Goal: Information Seeking & Learning: Learn about a topic

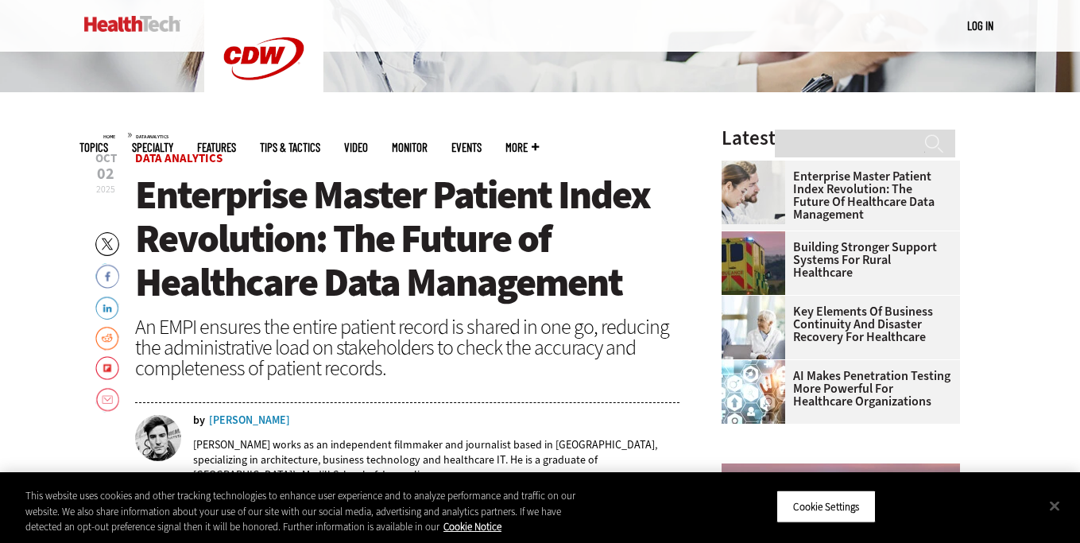
scroll to position [487, 0]
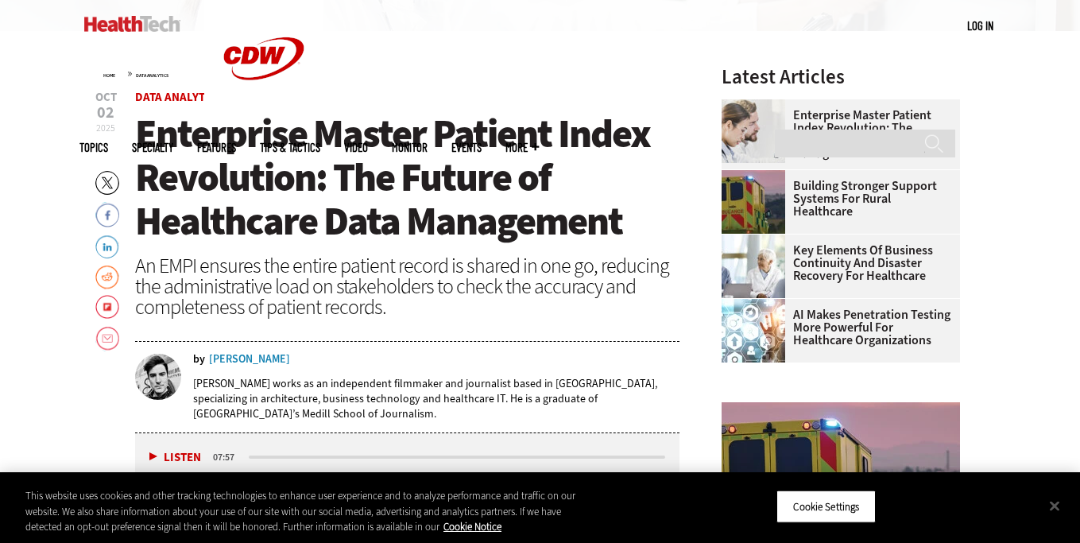
click at [354, 282] on div "An EMPI ensures the entire patient record is shared in one go, reducing the adm…" at bounding box center [407, 286] width 545 height 62
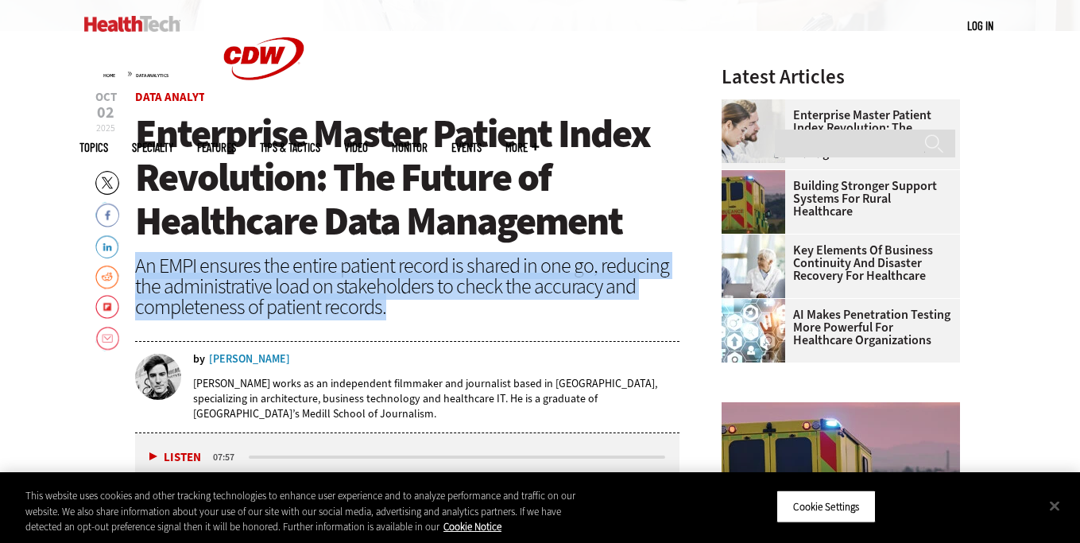
click at [354, 282] on div "An EMPI ensures the entire patient record is shared in one go, reducing the adm…" at bounding box center [407, 286] width 545 height 62
click at [354, 280] on div "An EMPI ensures the entire patient record is shared in one go, reducing the adm…" at bounding box center [407, 286] width 545 height 62
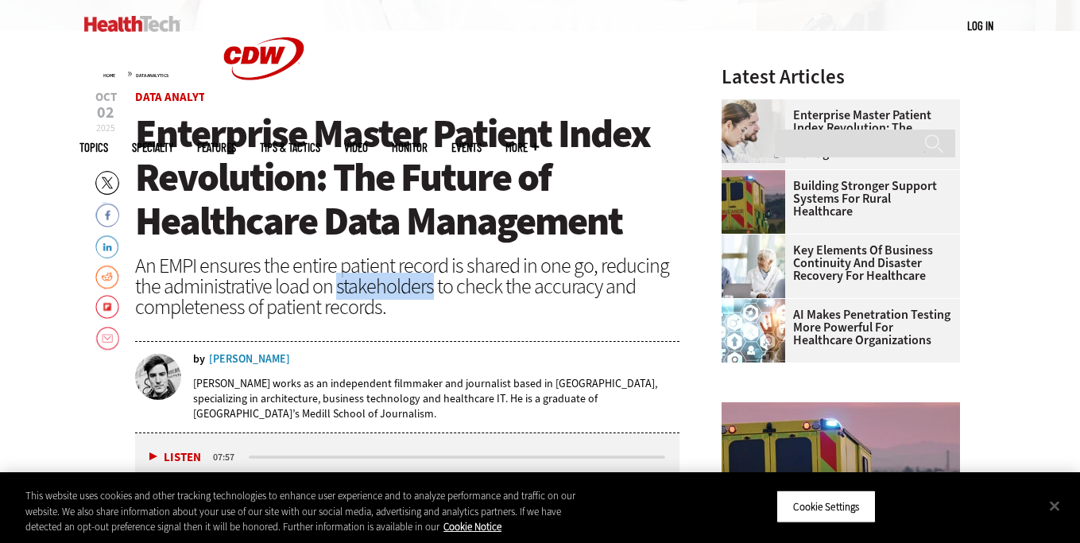
click at [354, 280] on div "An EMPI ensures the entire patient record is shared in one go, reducing the adm…" at bounding box center [407, 286] width 545 height 62
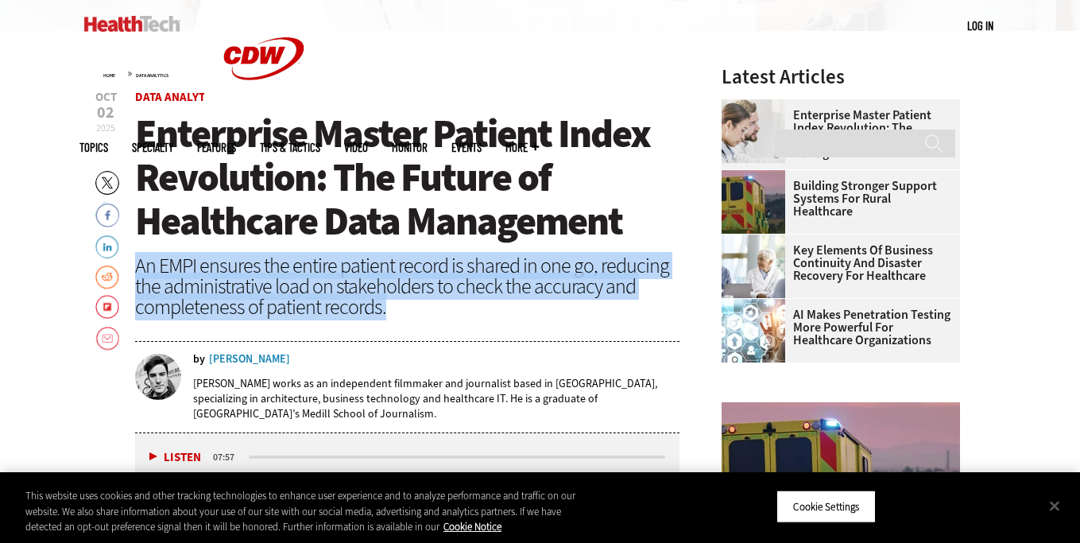
click at [354, 280] on div "An EMPI ensures the entire patient record is shared in one go, reducing the adm…" at bounding box center [407, 286] width 545 height 62
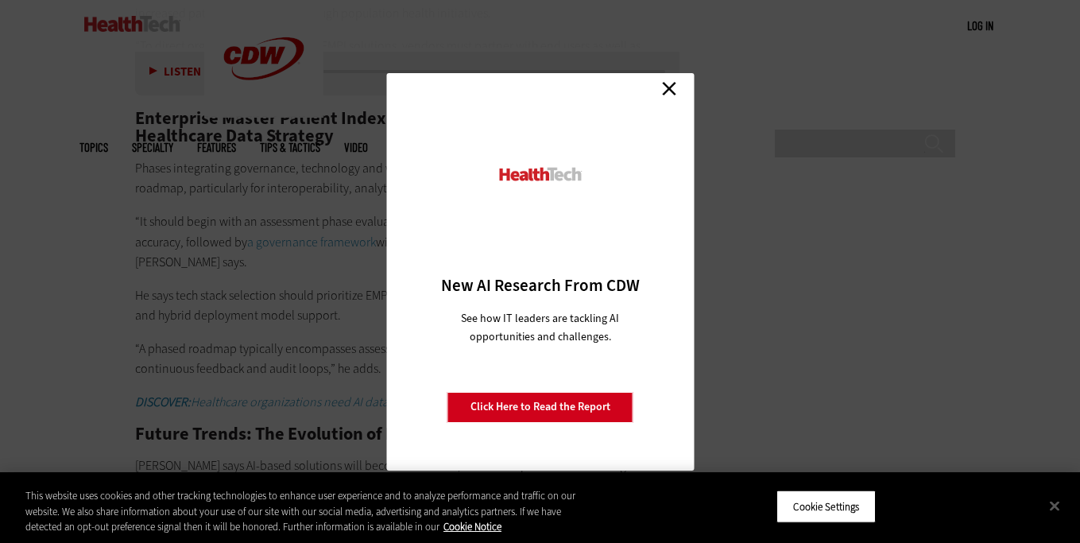
scroll to position [2979, 0]
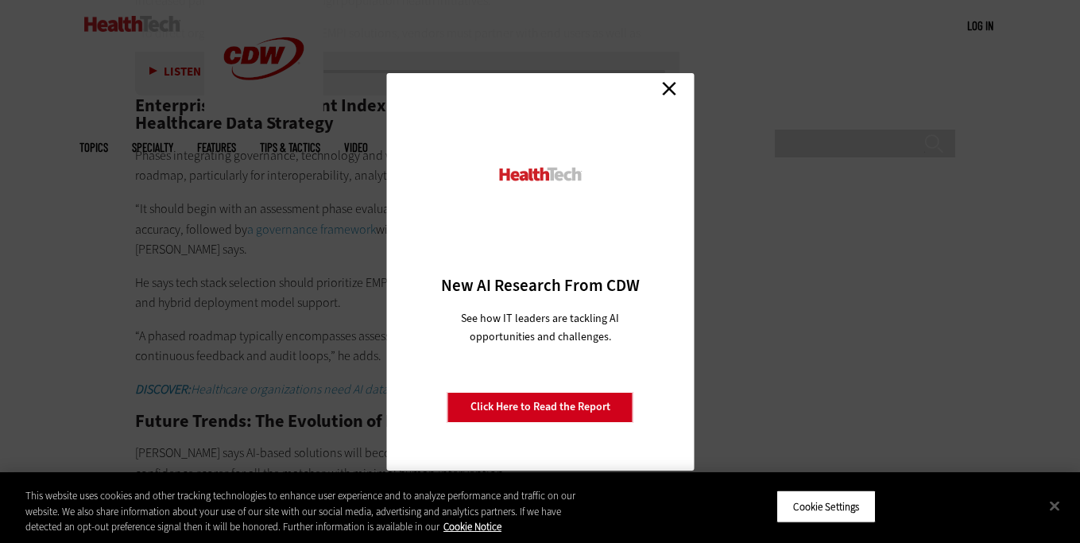
click at [675, 83] on link "Close" at bounding box center [669, 89] width 24 height 24
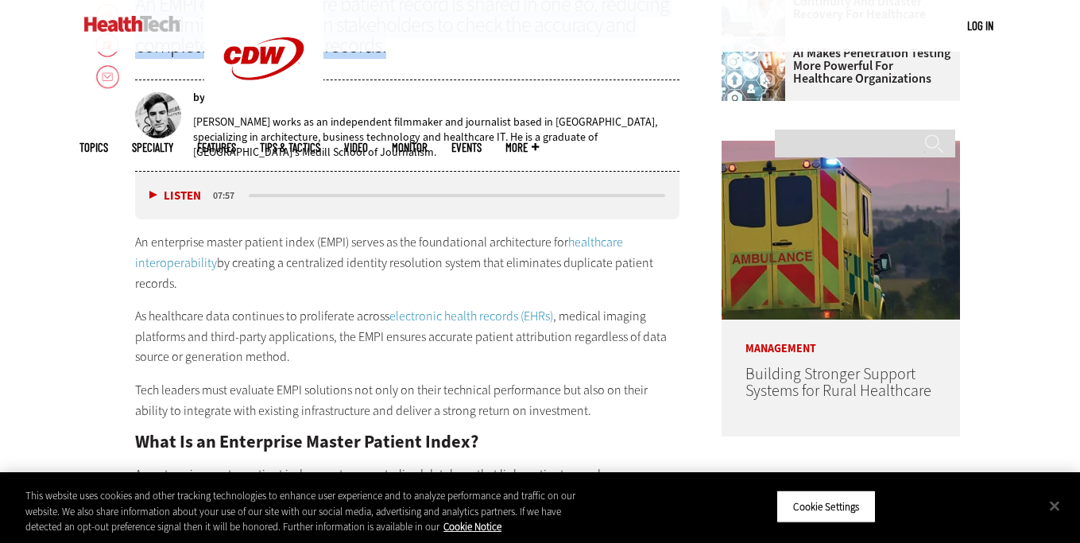
scroll to position [753, 0]
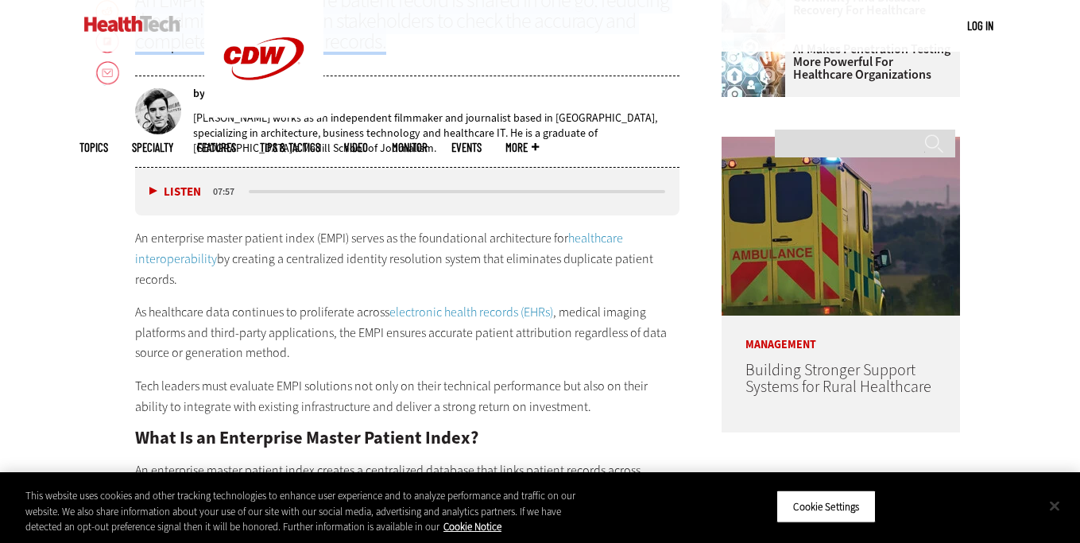
click at [1051, 499] on button "Close" at bounding box center [1054, 505] width 35 height 35
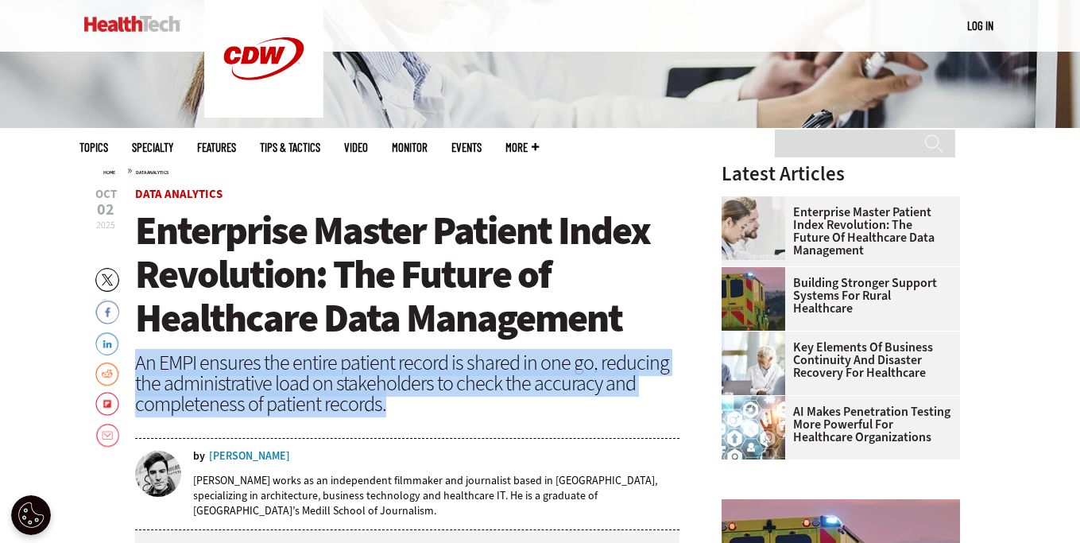
scroll to position [403, 0]
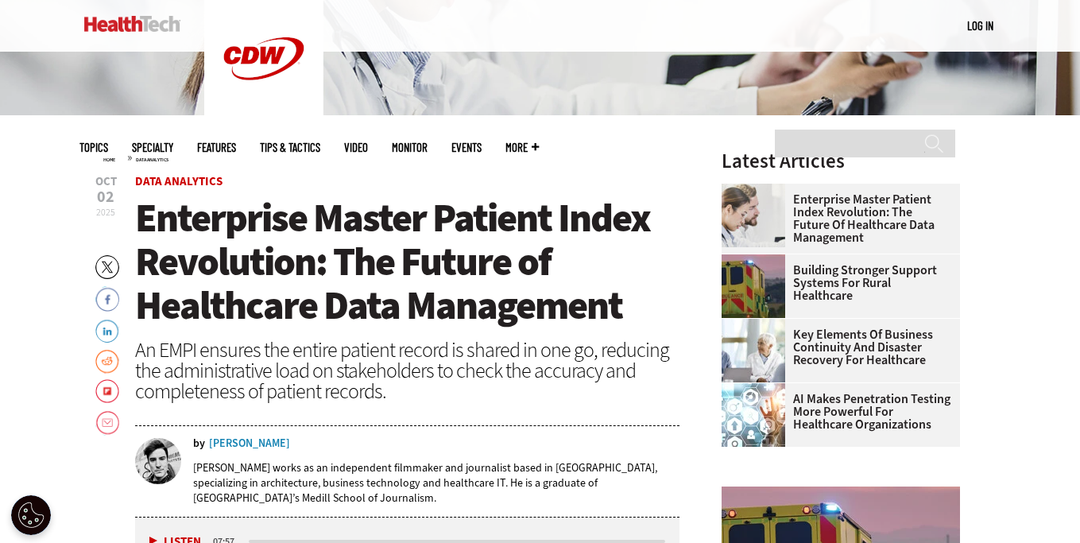
click at [440, 258] on span "Enterprise Master Patient Index Revolution: The Future of Healthcare Data Manag…" at bounding box center [392, 262] width 515 height 140
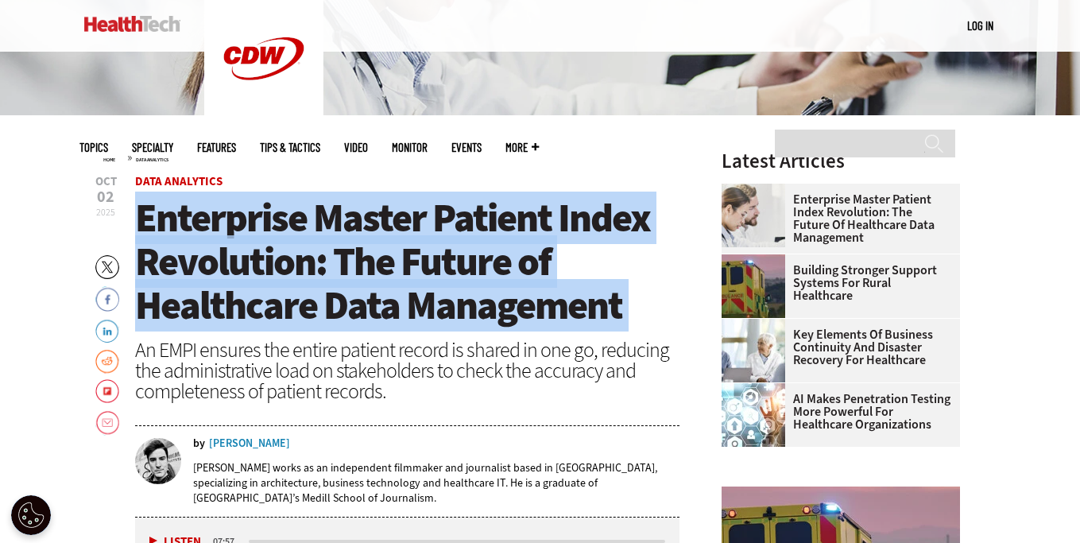
click at [440, 258] on span "Enterprise Master Patient Index Revolution: The Future of Healthcare Data Manag…" at bounding box center [392, 262] width 515 height 140
copy header "Enterprise Master Patient Index Revolution: The Future of Healthcare Data Manag…"
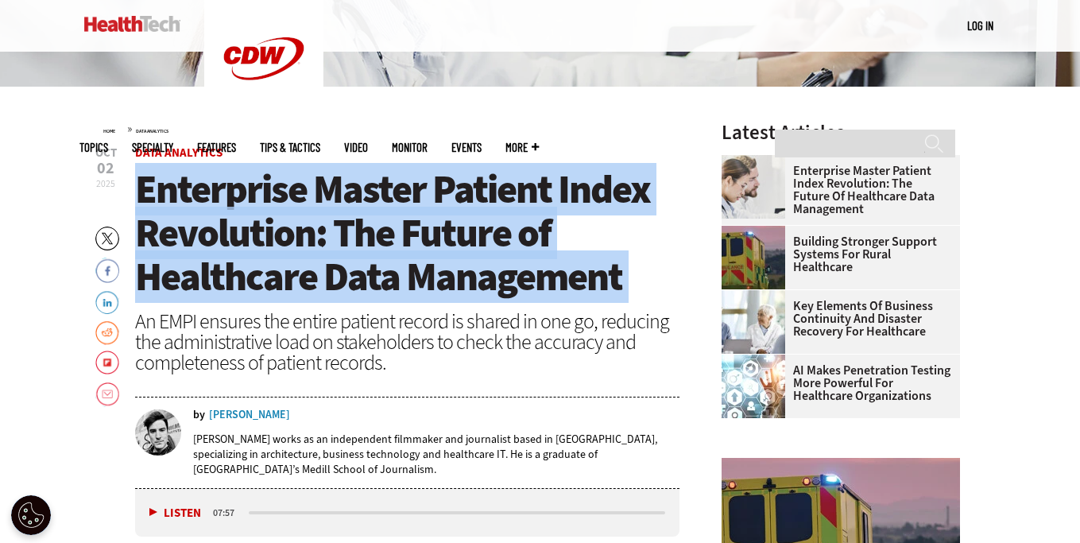
scroll to position [374, 0]
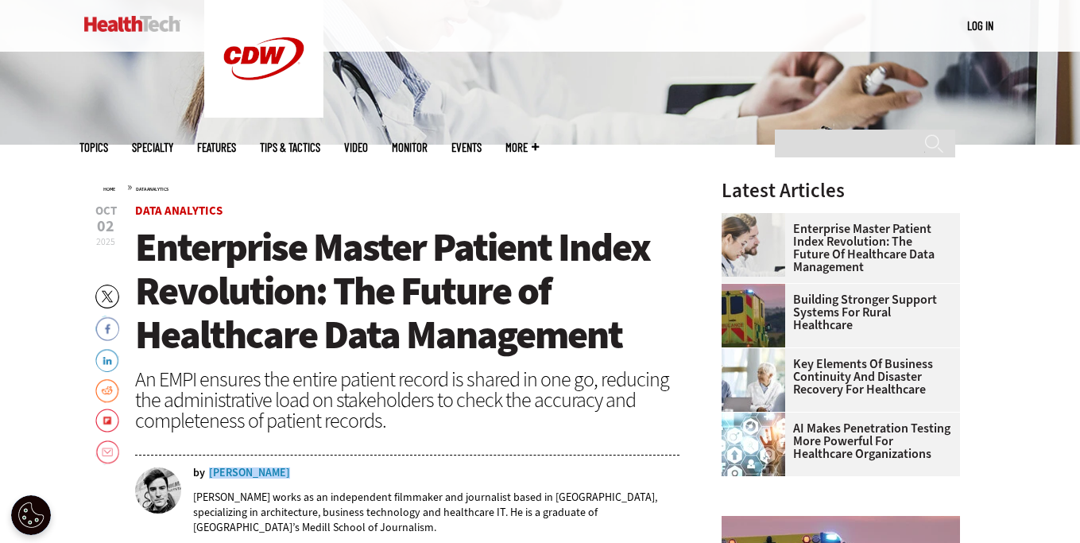
drag, startPoint x: 284, startPoint y: 482, endPoint x: 210, endPoint y: 477, distance: 74.1
click at [210, 477] on div "by [PERSON_NAME] [PERSON_NAME] works as an independent filmmaker and journalist…" at bounding box center [407, 506] width 545 height 79
copy div "[PERSON_NAME]"
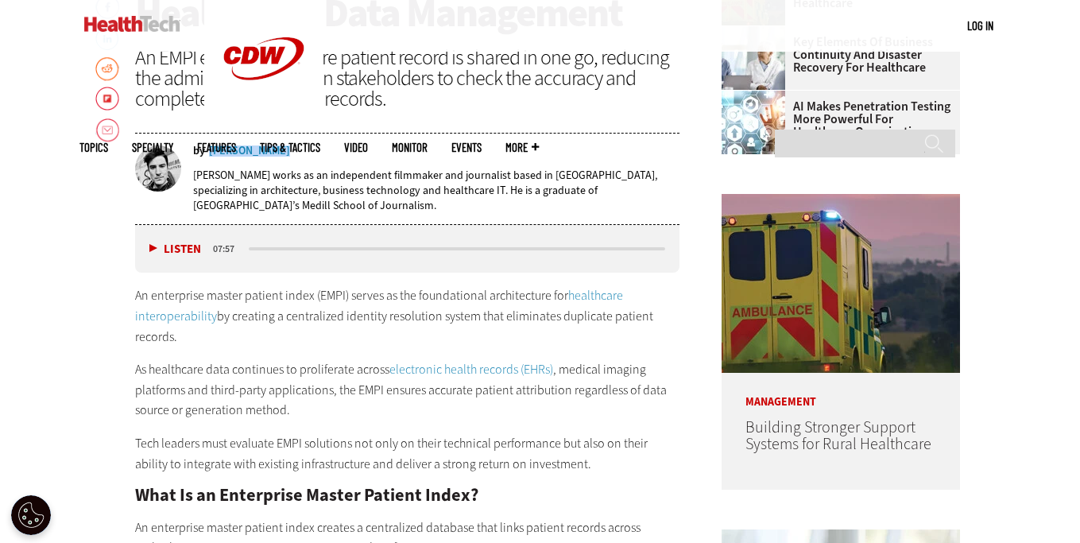
scroll to position [804, 0]
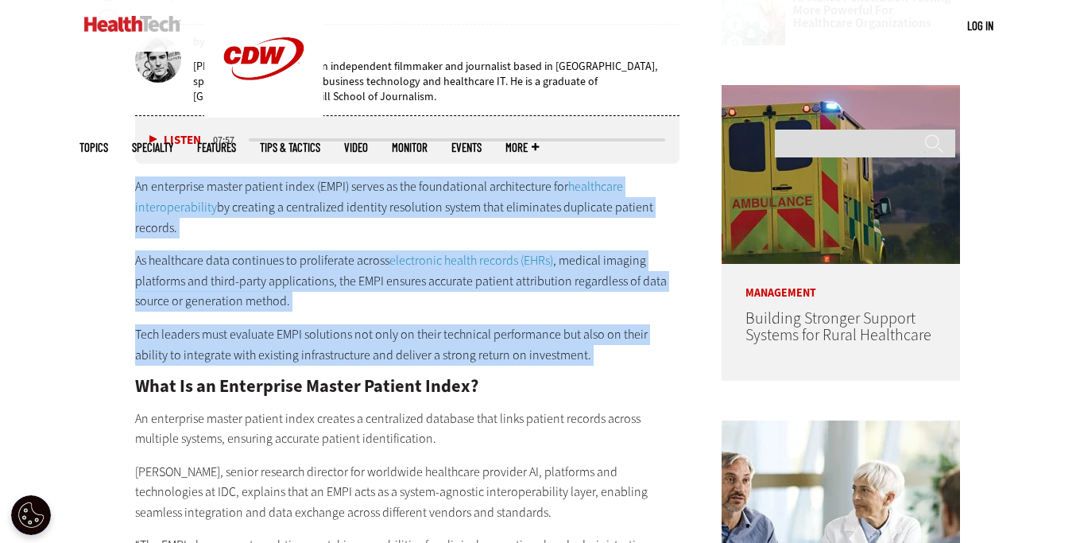
drag, startPoint x: 127, startPoint y: 184, endPoint x: 554, endPoint y: 364, distance: 463.5
copy div "An enterprise master patient index (EMPI) serves as the foundational architectu…"
